Goal: Task Accomplishment & Management: Complete application form

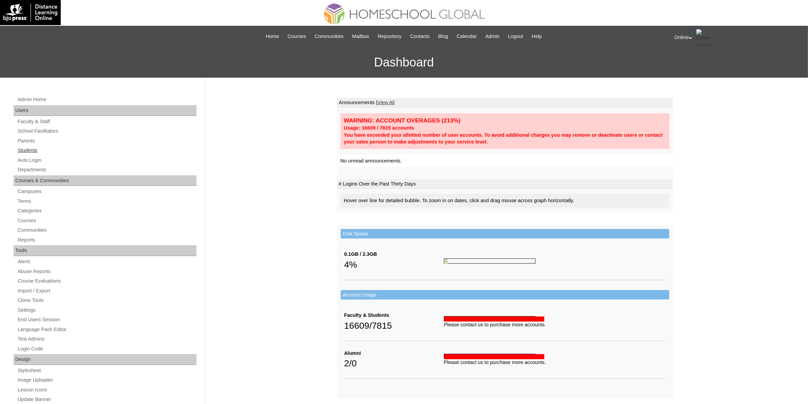
click at [38, 150] on link "Students" at bounding box center [106, 150] width 179 height 8
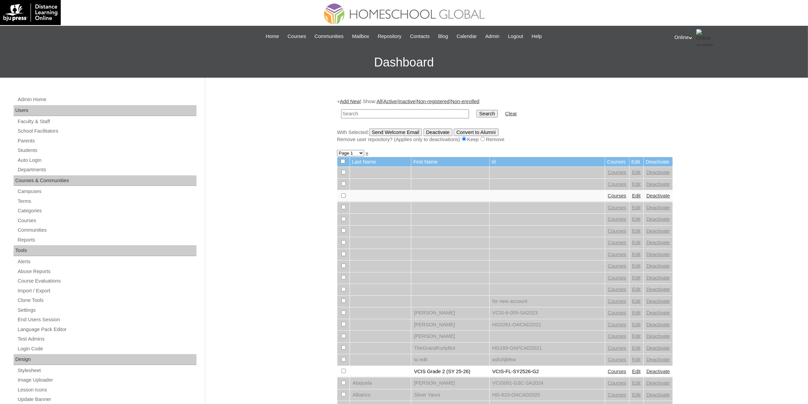
click at [391, 114] on input "text" at bounding box center [405, 113] width 128 height 9
type input "lesson guide"
click at [476, 114] on input "Search" at bounding box center [486, 113] width 21 height 7
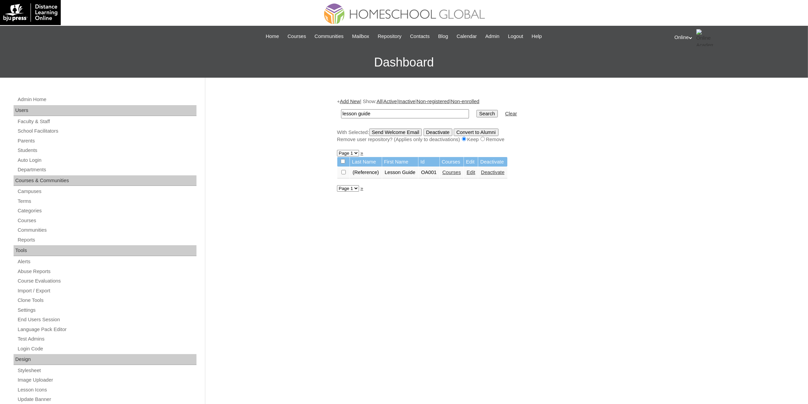
click at [460, 170] on link "Courses" at bounding box center [451, 172] width 19 height 5
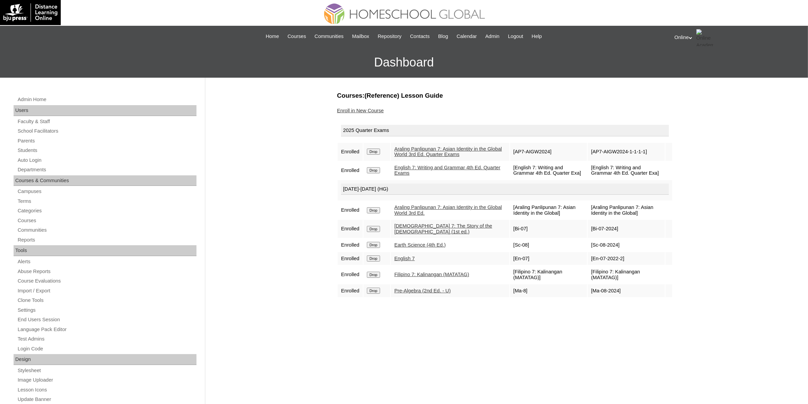
click at [352, 112] on link "Enroll in New Course" at bounding box center [360, 110] width 47 height 5
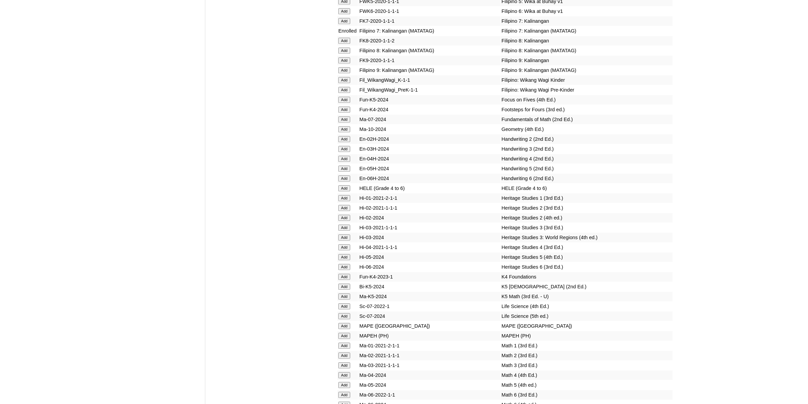
scroll to position [2290, 0]
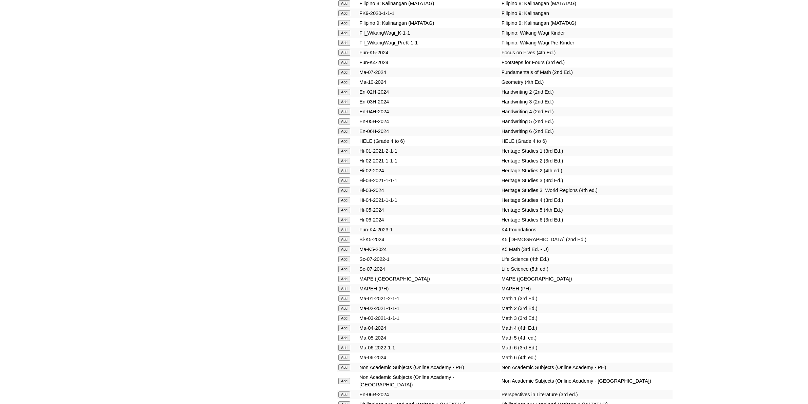
click at [345, 315] on input "Add" at bounding box center [344, 318] width 12 height 6
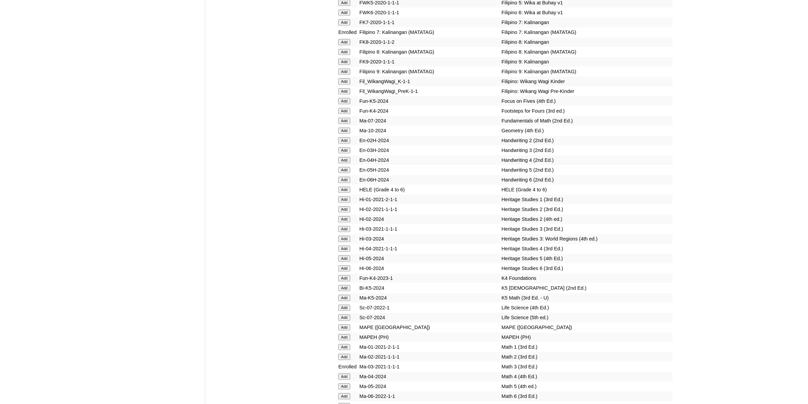
scroll to position [2290, 0]
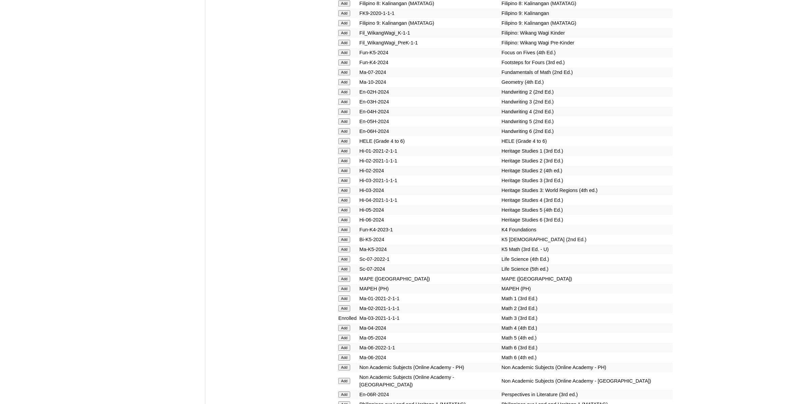
click at [349, 325] on input "Add" at bounding box center [344, 328] width 12 height 6
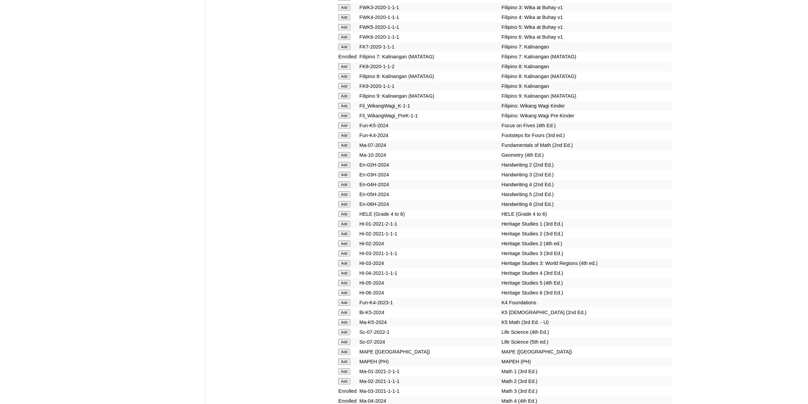
scroll to position [2248, 0]
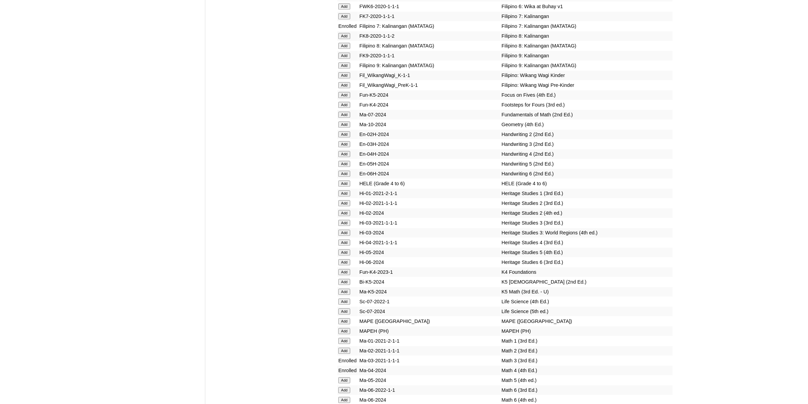
click at [343, 377] on input "Add" at bounding box center [344, 380] width 12 height 6
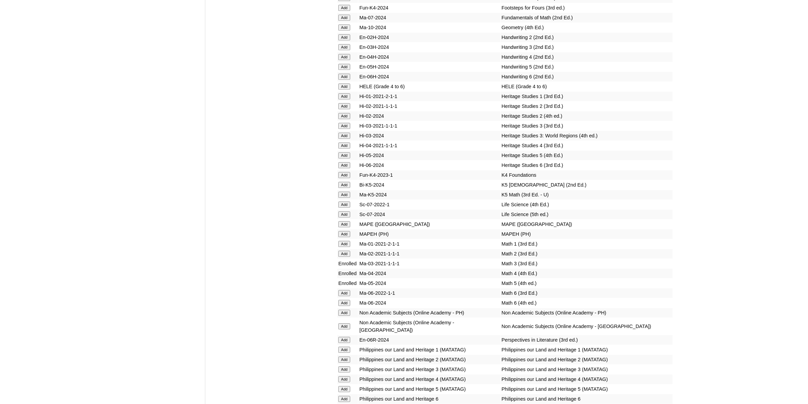
scroll to position [2333, 0]
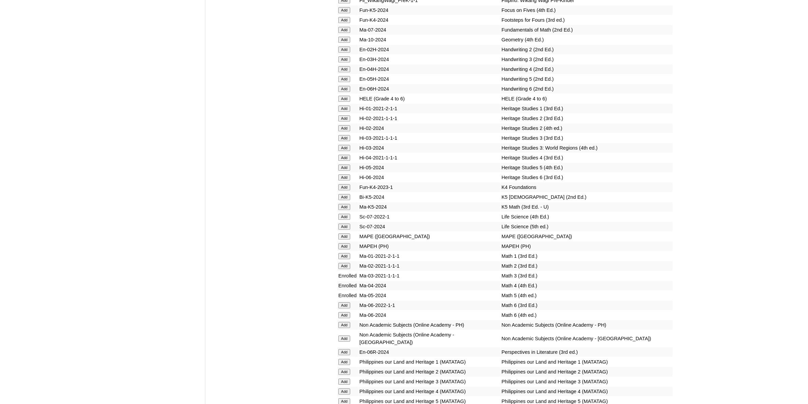
click at [345, 312] on input "Add" at bounding box center [344, 315] width 12 height 6
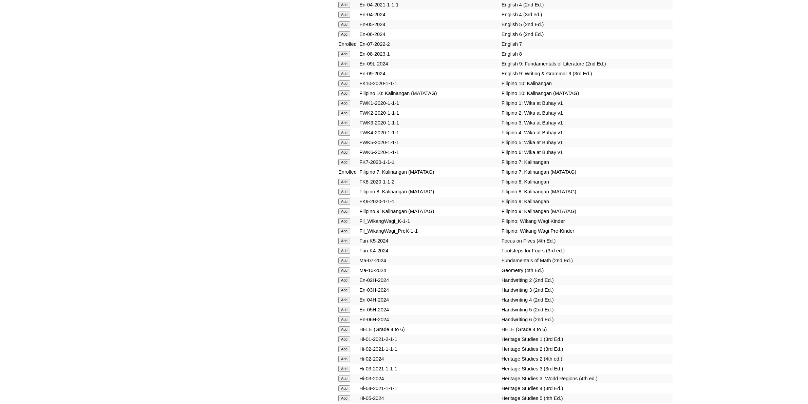
scroll to position [2078, 0]
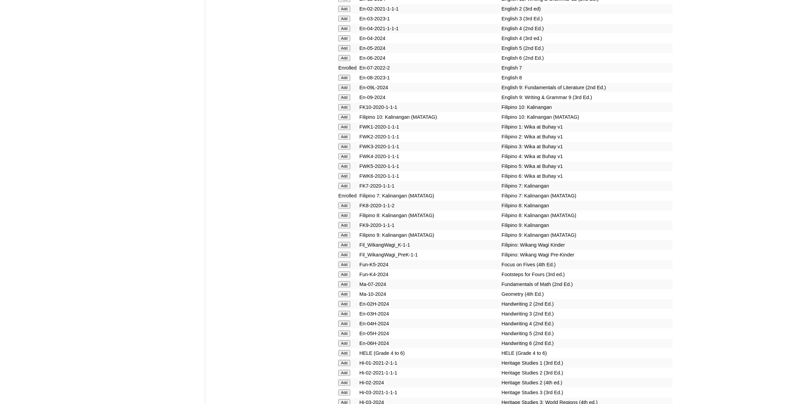
click at [340, 281] on input "Add" at bounding box center [344, 284] width 12 height 6
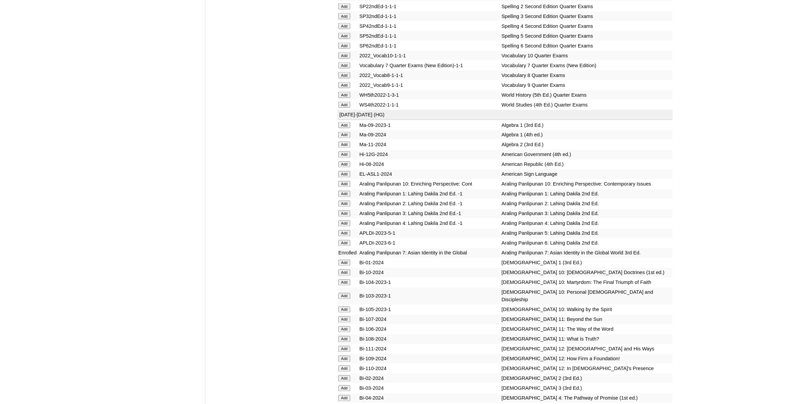
scroll to position [1569, 0]
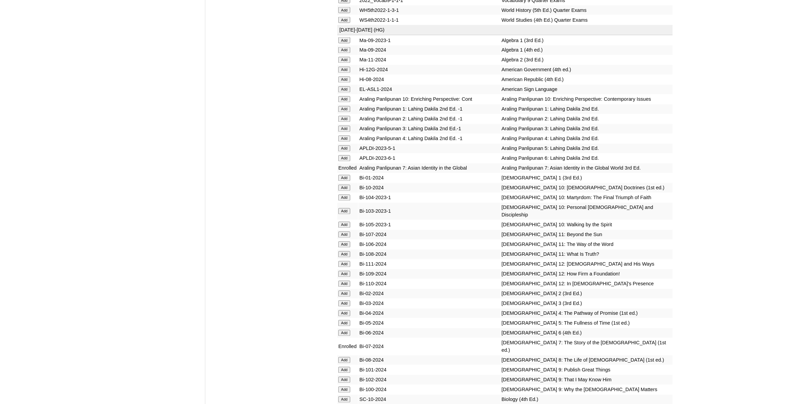
click at [345, 47] on input "Add" at bounding box center [344, 50] width 12 height 6
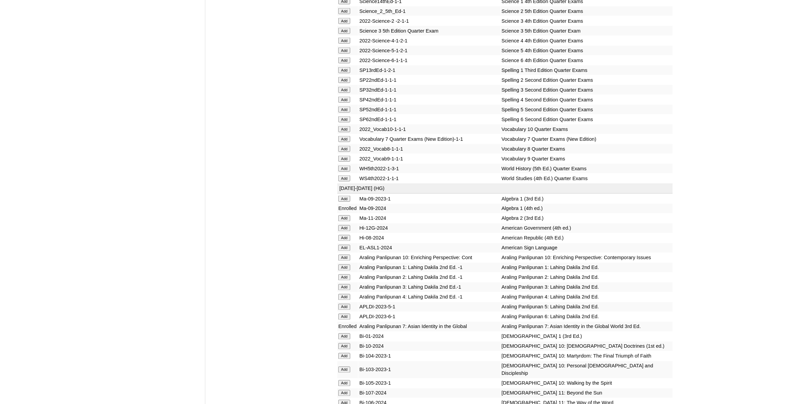
scroll to position [1442, 0]
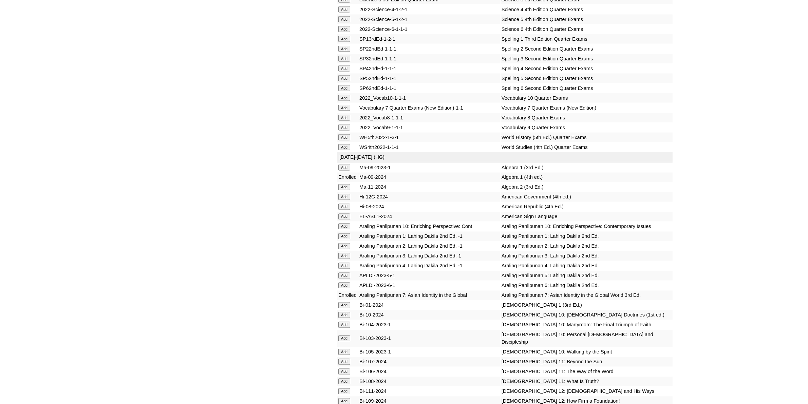
click at [348, 184] on input "Add" at bounding box center [344, 187] width 12 height 6
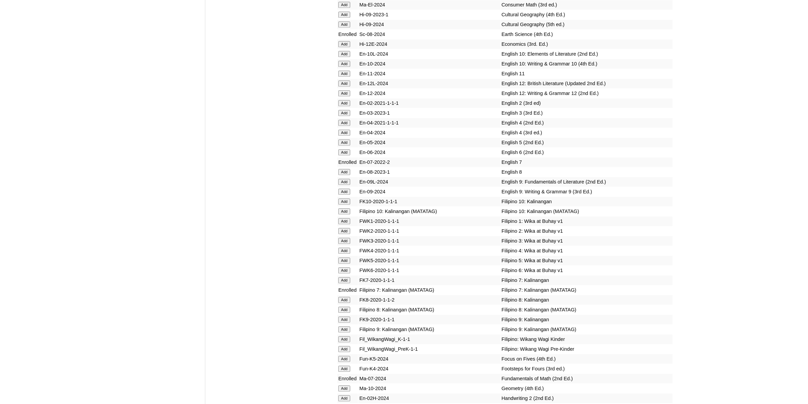
scroll to position [2036, 0]
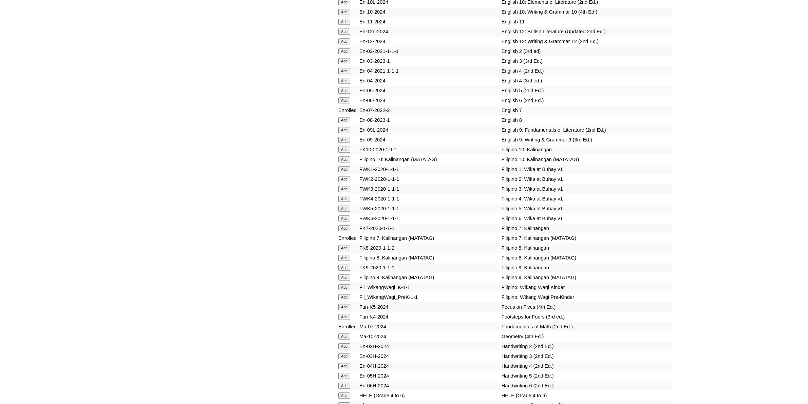
click at [341, 334] on input "Add" at bounding box center [344, 337] width 12 height 6
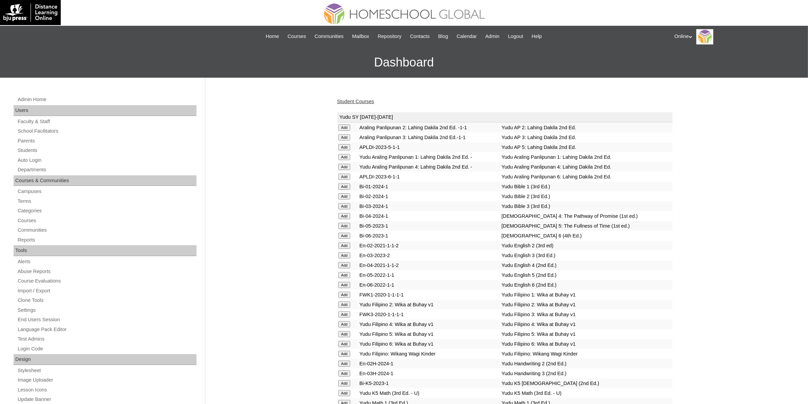
click at [364, 102] on link "Student Courses" at bounding box center [355, 101] width 37 height 5
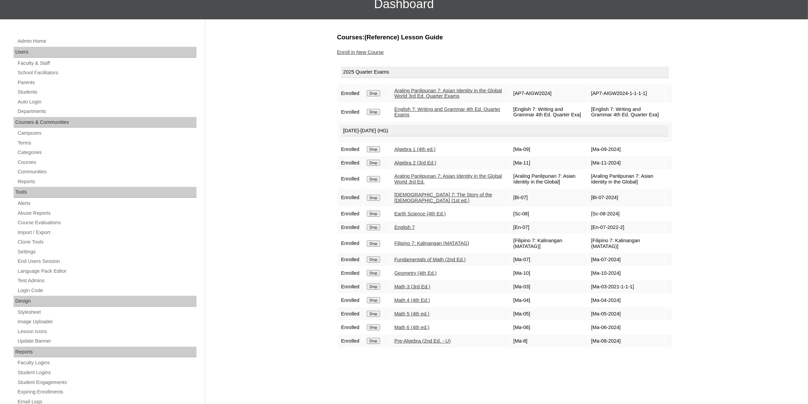
scroll to position [127, 0]
